Goal: Find contact information: Find contact information

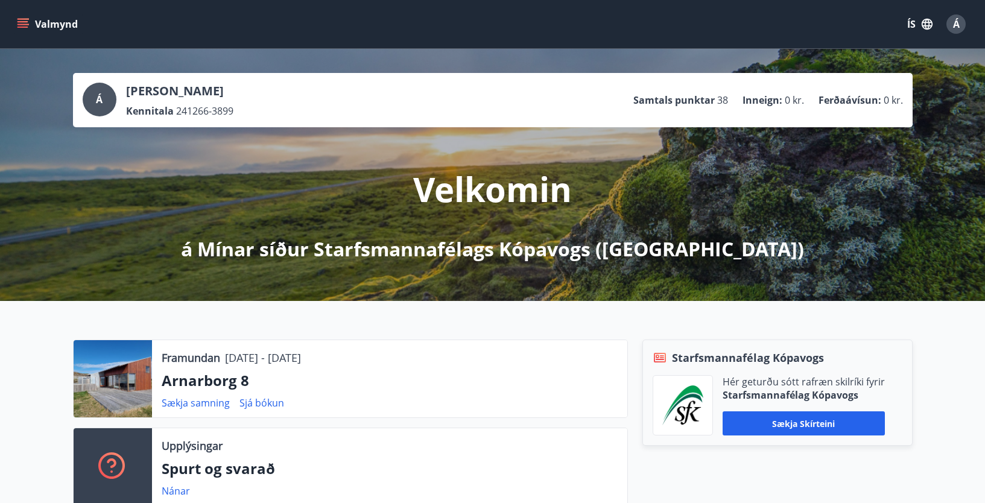
click at [401, 24] on div "Valmynd ÍS Á" at bounding box center [492, 24] width 956 height 29
click at [953, 21] on span "Á" at bounding box center [956, 23] width 7 height 13
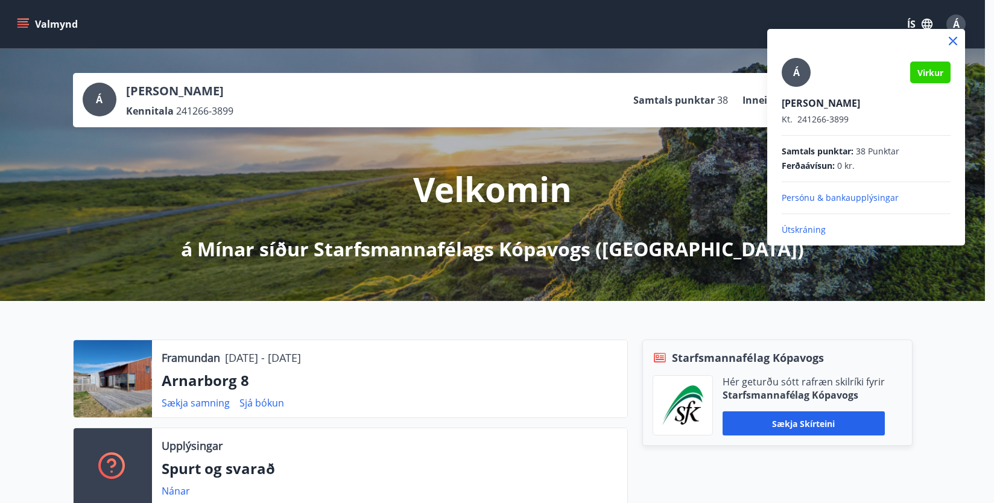
click at [835, 194] on p "Persónu & bankaupplýsingar" at bounding box center [866, 198] width 169 height 12
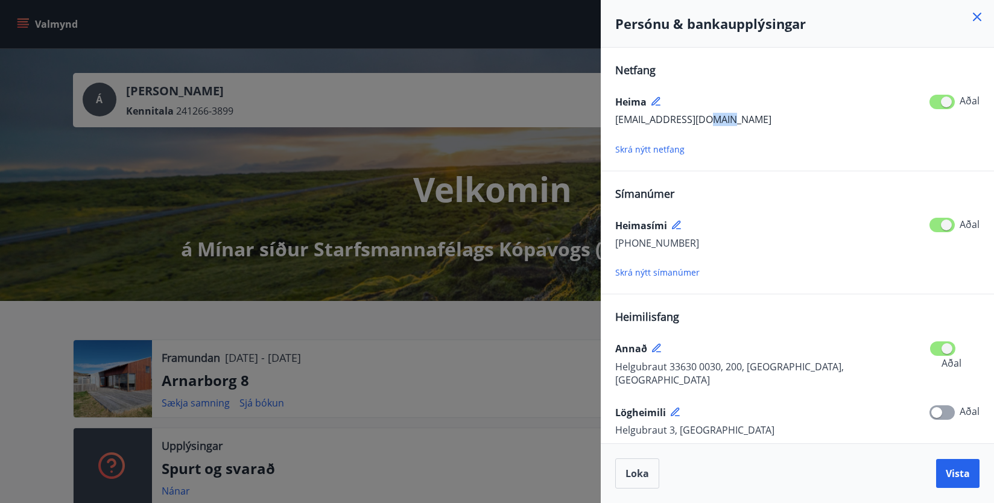
drag, startPoint x: 745, startPoint y: 118, endPoint x: 713, endPoint y: 118, distance: 32.6
click at [713, 118] on div "[EMAIL_ADDRESS][DOMAIN_NAME] Aðal" at bounding box center [797, 120] width 364 height 16
click at [970, 10] on icon at bounding box center [977, 17] width 14 height 14
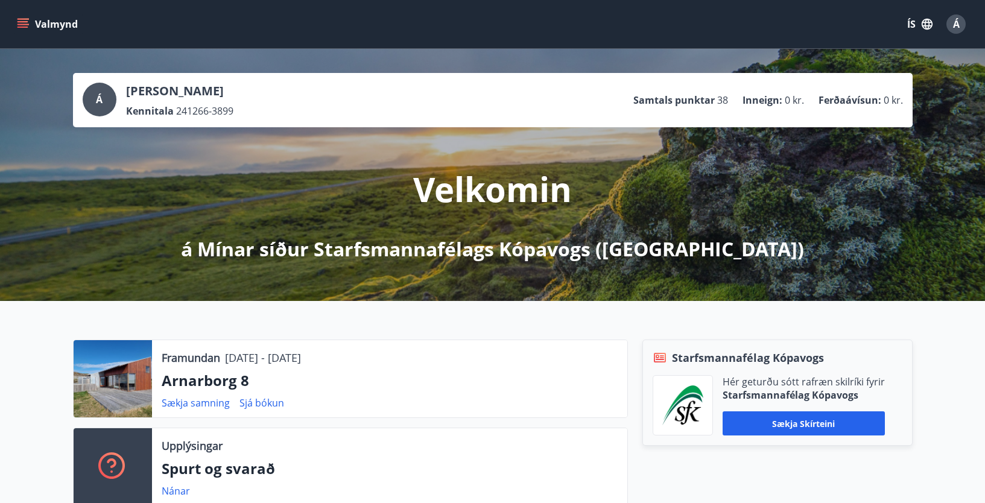
click at [749, 154] on div "Velkomin á Mínar síður Starfsmannafélags Kópavogs (SfK)" at bounding box center [492, 194] width 675 height 135
click at [955, 21] on span "D" at bounding box center [955, 23] width 7 height 13
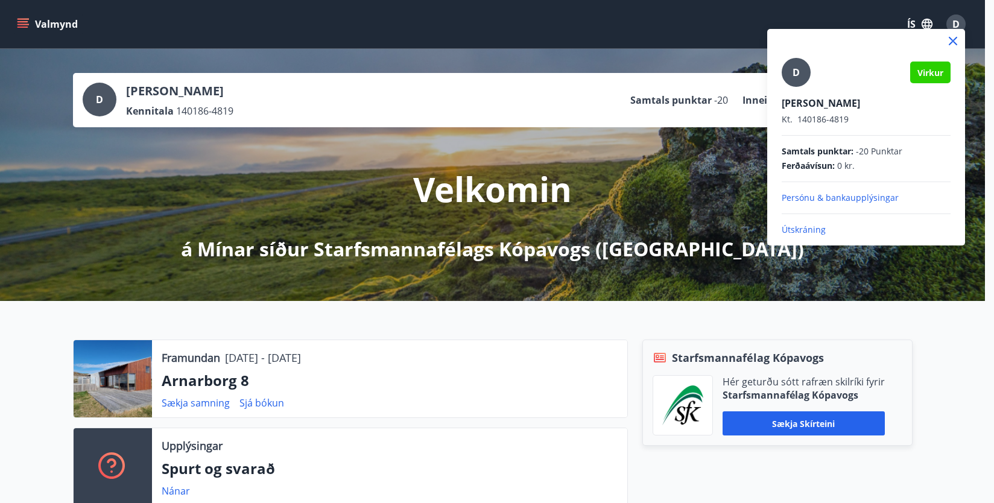
click at [801, 195] on p "Persónu & bankaupplýsingar" at bounding box center [866, 198] width 169 height 12
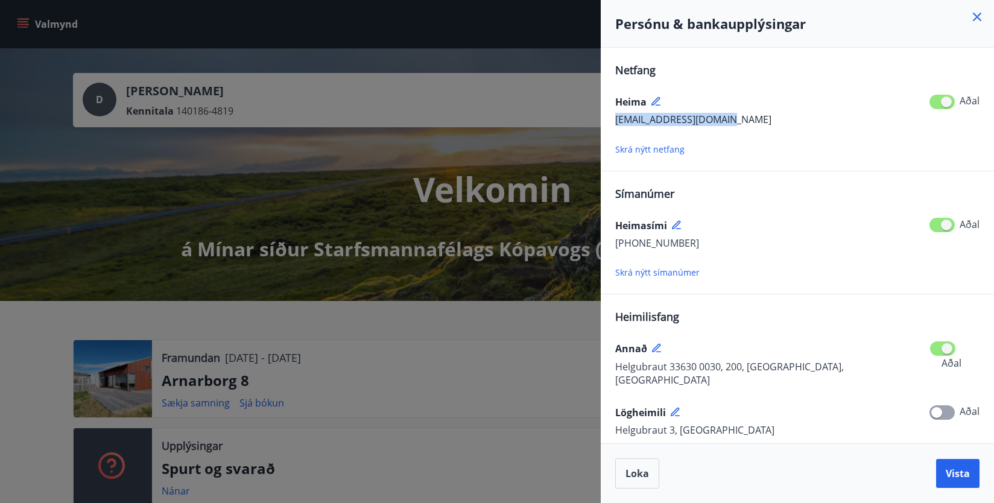
drag, startPoint x: 751, startPoint y: 117, endPoint x: 616, endPoint y: 121, distance: 135.1
click at [616, 121] on div "[EMAIL_ADDRESS][DOMAIN_NAME] Aðal" at bounding box center [797, 120] width 364 height 16
copy span "[EMAIL_ADDRESS][DOMAIN_NAME]"
click at [644, 469] on span "Loka" at bounding box center [637, 473] width 24 height 13
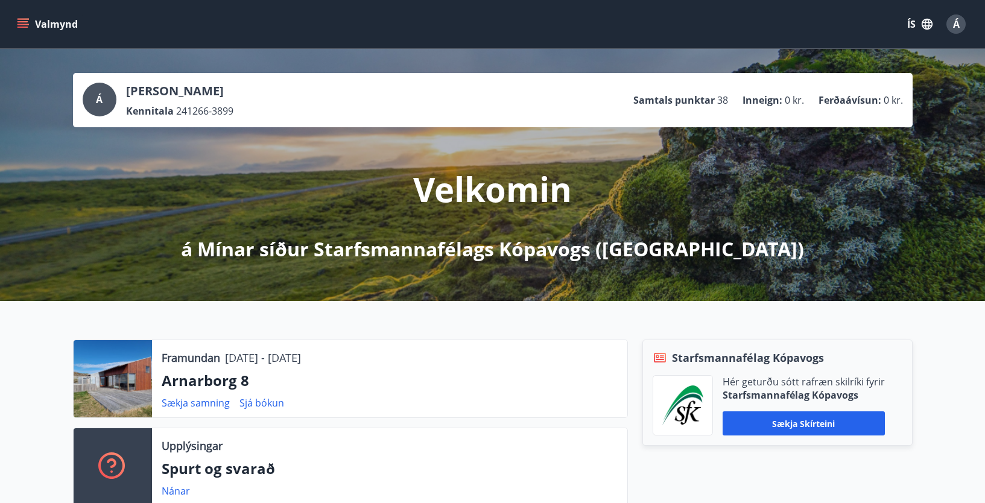
click at [264, 324] on div "Framundan 12.09.2025 - 14.09.2025 Arnarborg 8 Sækja samning Sjá bókun Upplýsing…" at bounding box center [492, 418] width 985 height 234
click at [956, 19] on span "Á" at bounding box center [956, 23] width 7 height 13
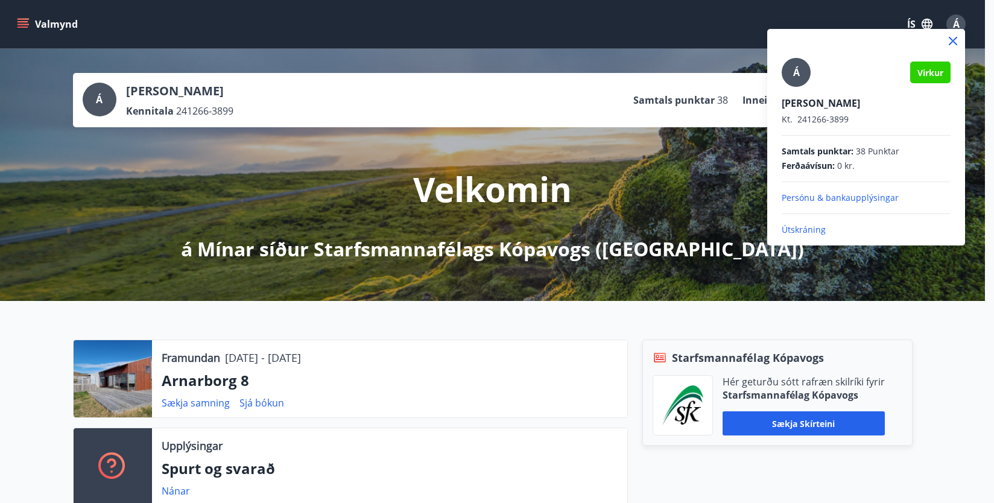
click at [807, 194] on p "Persónu & bankaupplýsingar" at bounding box center [866, 198] width 169 height 12
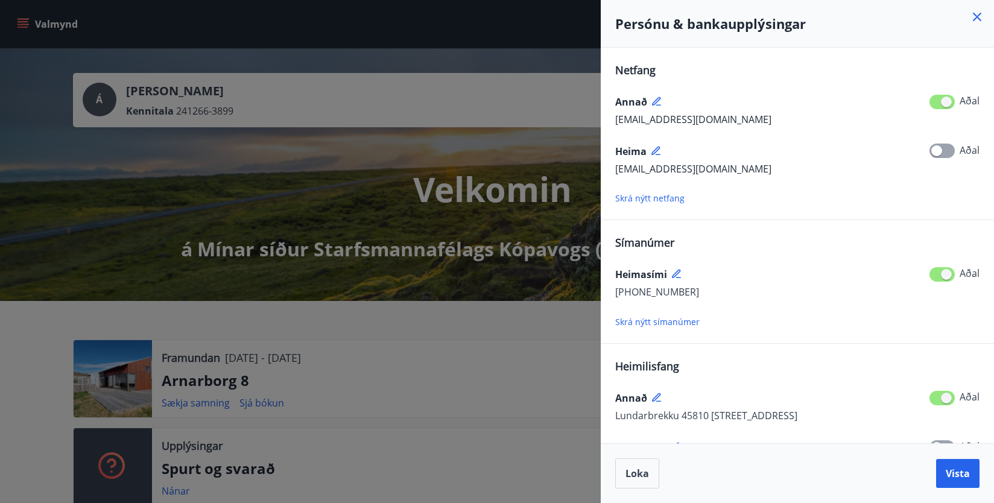
drag, startPoint x: 787, startPoint y: 123, endPoint x: 615, endPoint y: 125, distance: 171.9
click at [615, 125] on div "agusta.einarsdottir@kopavogur.is Aðal" at bounding box center [797, 120] width 364 height 16
copy span "agusta.einarsdottir@kopavogur.is"
click at [515, 34] on div at bounding box center [497, 251] width 994 height 503
